Goal: Task Accomplishment & Management: Complete application form

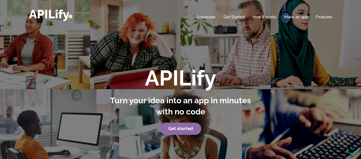
click at [189, 131] on link "Get started" at bounding box center [180, 129] width 41 height 12
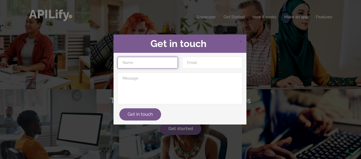
click at [149, 65] on input "text" at bounding box center [148, 63] width 60 height 12
type input "NOMO"
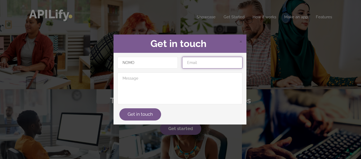
type input "haduthiswahil@gmail.com"
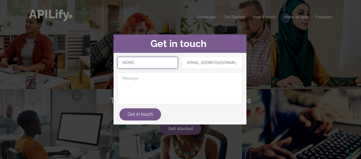
click at [154, 59] on input "NOMO" at bounding box center [148, 63] width 60 height 12
type input "GALIMBO"
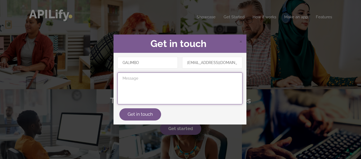
click at [153, 84] on textarea at bounding box center [180, 89] width 125 height 32
type textarea "HEY"
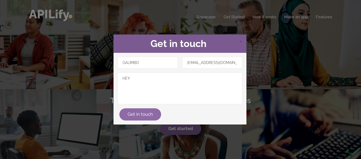
click at [148, 113] on button "Get in touch" at bounding box center [140, 115] width 42 height 12
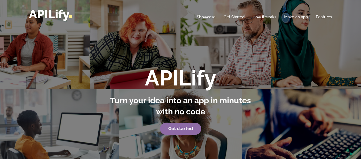
click at [174, 129] on strong "Get started" at bounding box center [180, 128] width 25 height 5
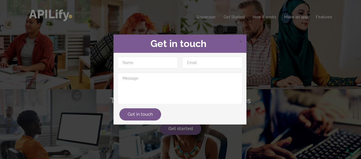
click at [73, 112] on div "× Get in touch Get in touch" at bounding box center [180, 79] width 361 height 159
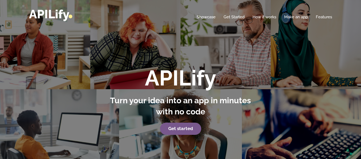
drag, startPoint x: 230, startPoint y: 13, endPoint x: 231, endPoint y: 17, distance: 3.8
click at [230, 13] on div "Home Showcase Get Started How it works Make an app Features" at bounding box center [180, 14] width 303 height 12
click at [231, 20] on nav "Toggle navigation APILify Home Showcase Get Started How it works Make an app Fe…" at bounding box center [180, 14] width 361 height 28
click at [233, 15] on link "Get Started" at bounding box center [234, 16] width 21 height 5
click at [233, 16] on link "Get Started" at bounding box center [234, 16] width 21 height 5
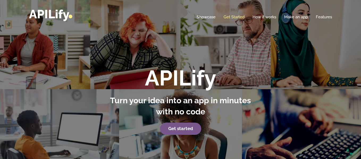
click at [238, 18] on link "Get Started" at bounding box center [234, 16] width 21 height 5
click at [209, 18] on link "Showcase" at bounding box center [206, 16] width 19 height 5
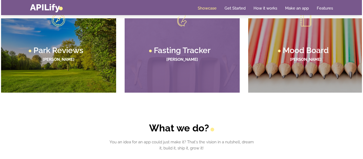
scroll to position [390, 0]
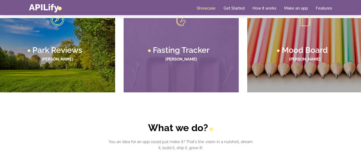
click at [189, 69] on figcaption "Fasting Tracker Lane Thompson" at bounding box center [181, 55] width 115 height 74
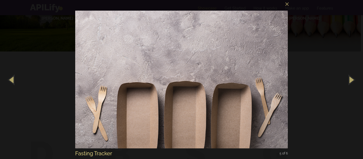
scroll to position [432, 0]
click at [289, 6] on button "×" at bounding box center [183, 3] width 213 height 12
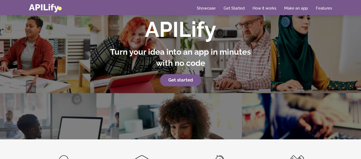
scroll to position [0, 0]
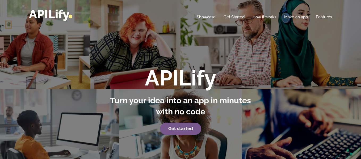
click at [209, 63] on div "APILify Turn your idea into an app in minutes with no code Get started" at bounding box center [180, 94] width 361 height 188
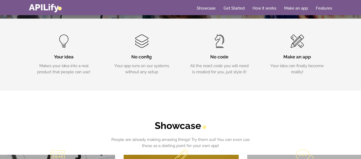
scroll to position [169, 0]
click at [220, 53] on div "No code All the react code you will need is created for you, just style it!" at bounding box center [220, 55] width 62 height 40
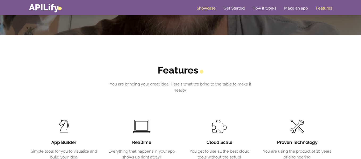
scroll to position [787, 0]
click at [307, 8] on link "Make an app" at bounding box center [296, 8] width 24 height 5
click at [302, 7] on link "Make an app" at bounding box center [296, 8] width 24 height 5
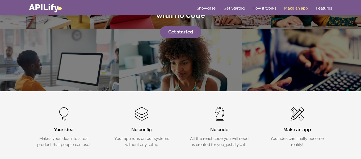
scroll to position [0, 0]
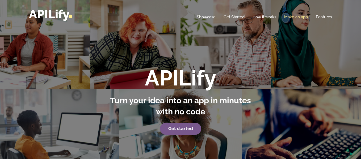
click at [295, 17] on link "Make an app" at bounding box center [296, 16] width 24 height 5
click at [57, 13] on link "APILify" at bounding box center [50, 14] width 43 height 14
click at [268, 17] on link "How it works" at bounding box center [265, 16] width 24 height 5
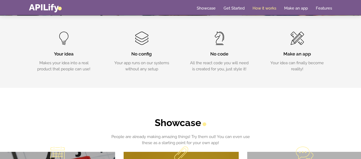
scroll to position [174, 0]
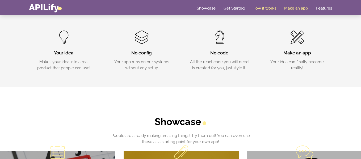
click at [294, 7] on link "Make an app" at bounding box center [296, 8] width 24 height 5
click at [323, 5] on div "Home Showcase Get Started How it works Make an app Features" at bounding box center [180, 7] width 303 height 9
click at [323, 9] on link "Features" at bounding box center [324, 8] width 16 height 5
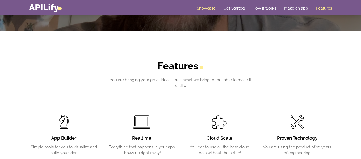
scroll to position [808, 0]
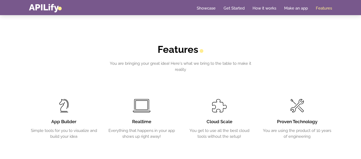
click at [62, 120] on h3 "App Builder" at bounding box center [64, 122] width 70 height 6
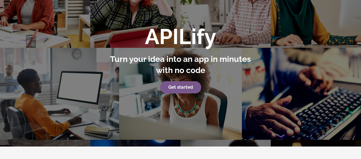
scroll to position [0, 0]
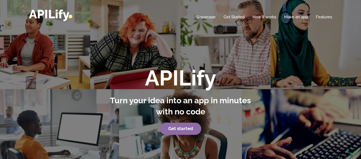
click at [187, 132] on link "Get started" at bounding box center [180, 129] width 41 height 12
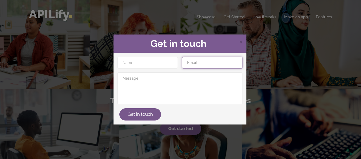
click at [203, 67] on input "email" at bounding box center [212, 63] width 60 height 12
type input "haduthiswahil@gmail.com"
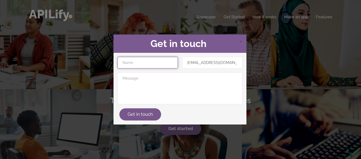
click at [168, 64] on input "text" at bounding box center [148, 63] width 60 height 12
type input "GALIMBO"
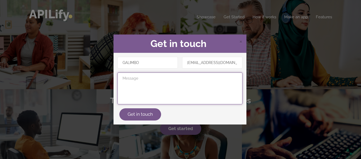
click at [158, 83] on textarea at bounding box center [180, 89] width 125 height 32
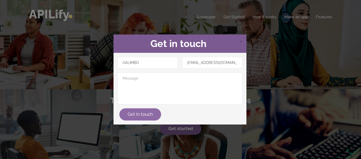
click at [143, 114] on button "Get in touch" at bounding box center [140, 115] width 42 height 12
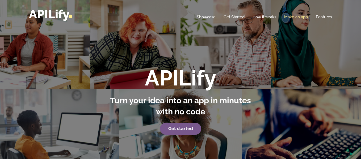
click at [300, 18] on link "Make an app" at bounding box center [296, 16] width 24 height 5
